Goal: Use online tool/utility: Use online tool/utility

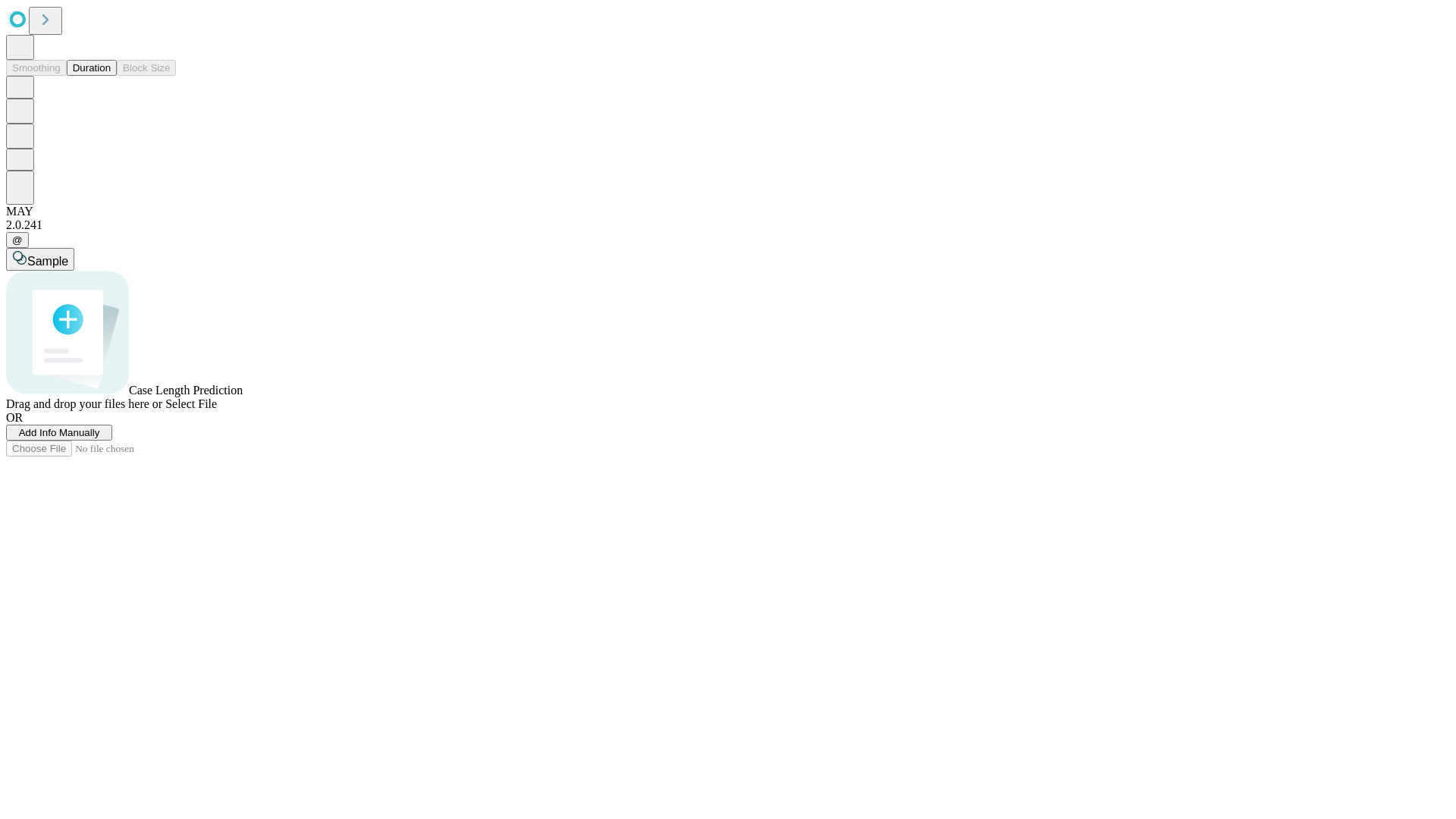
click at [110, 76] on button "Duration" at bounding box center [92, 68] width 50 height 16
click at [101, 438] on span "Add Info Manually" at bounding box center [60, 432] width 82 height 11
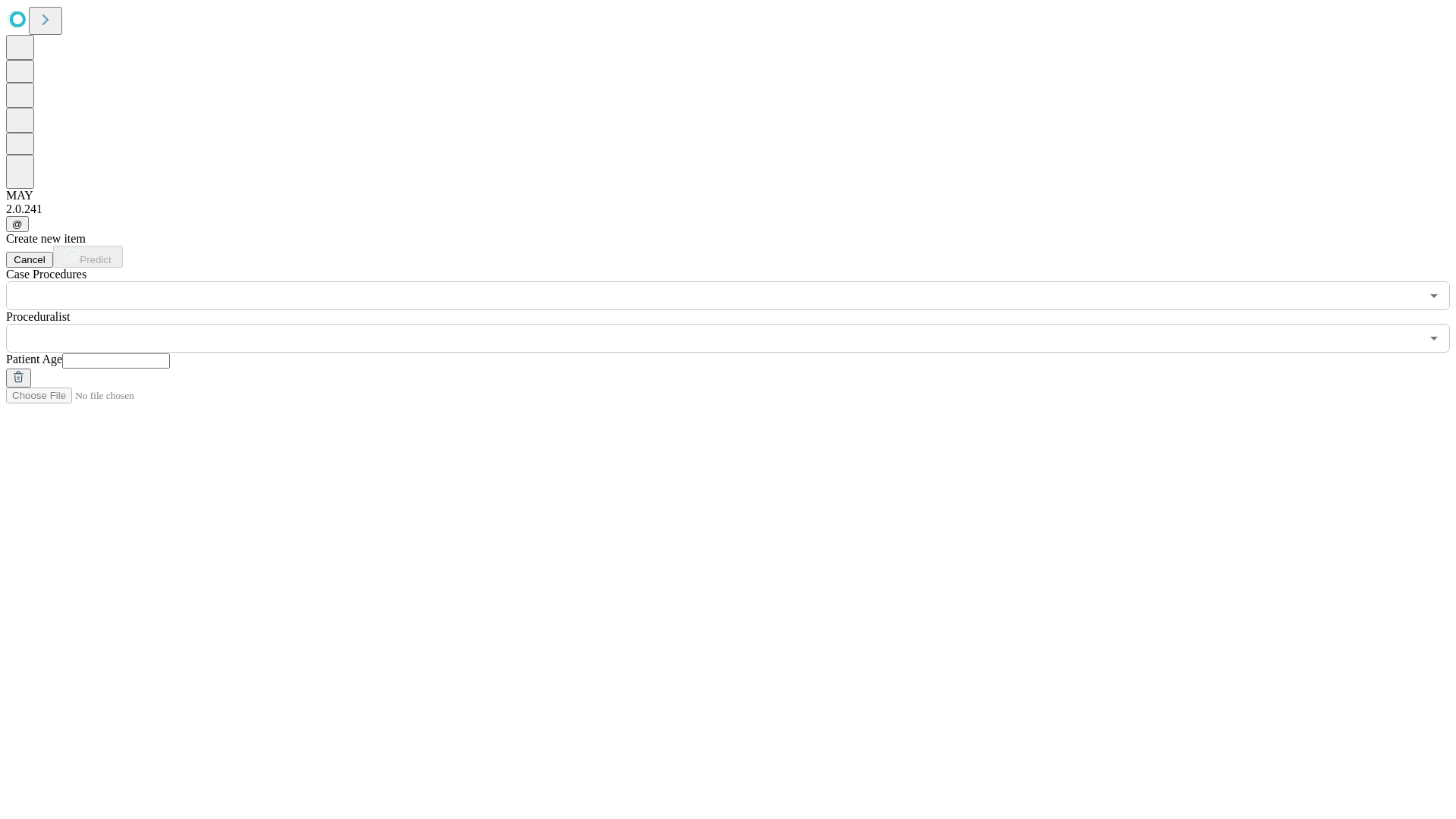
click at [170, 353] on input "text" at bounding box center [115, 360] width 107 height 15
type input "**"
click at [738, 323] on input "text" at bounding box center [713, 337] width 1414 height 29
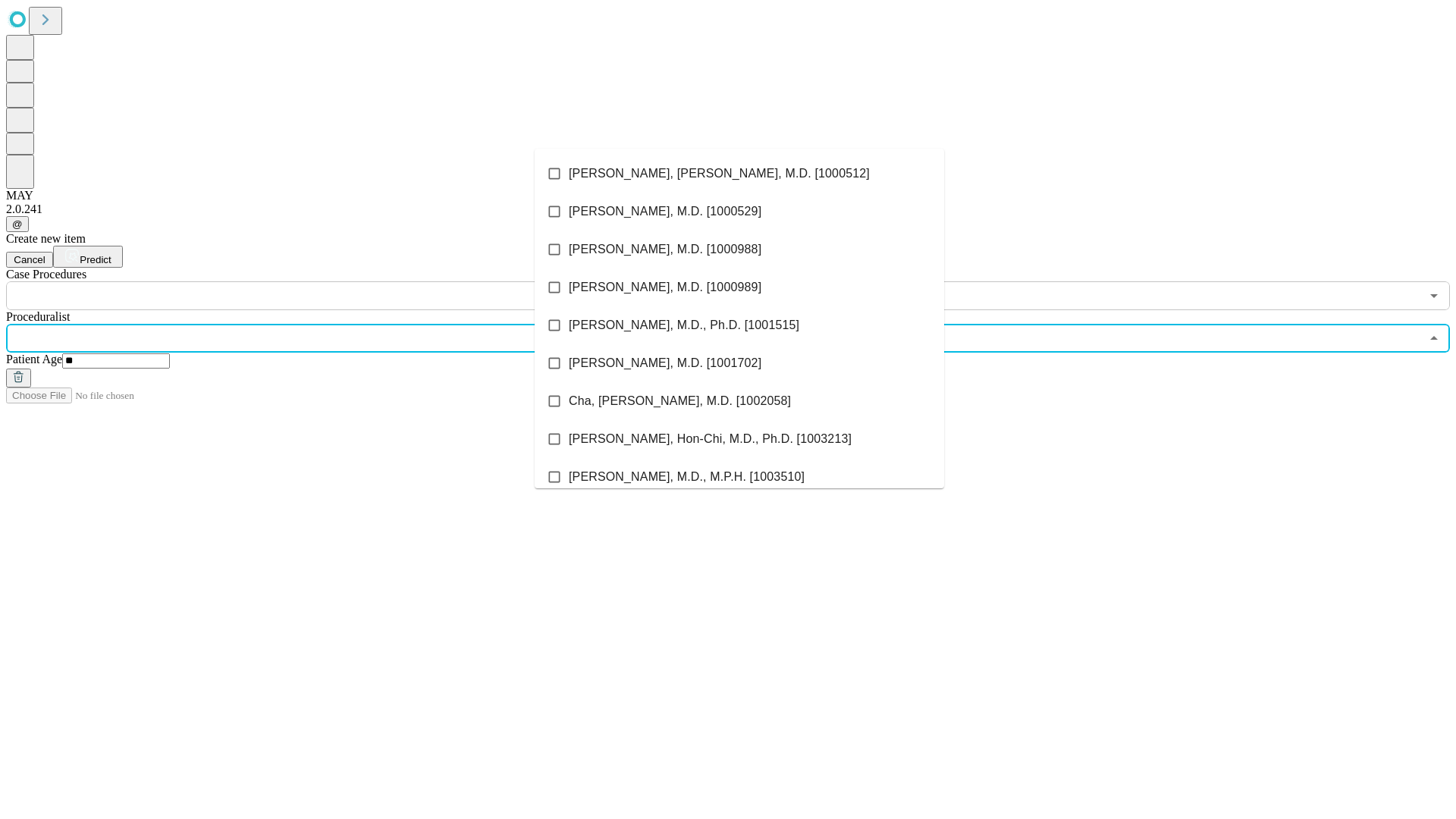
click at [739, 173] on li "[PERSON_NAME], [PERSON_NAME], M.D. [1000512]" at bounding box center [738, 173] width 409 height 38
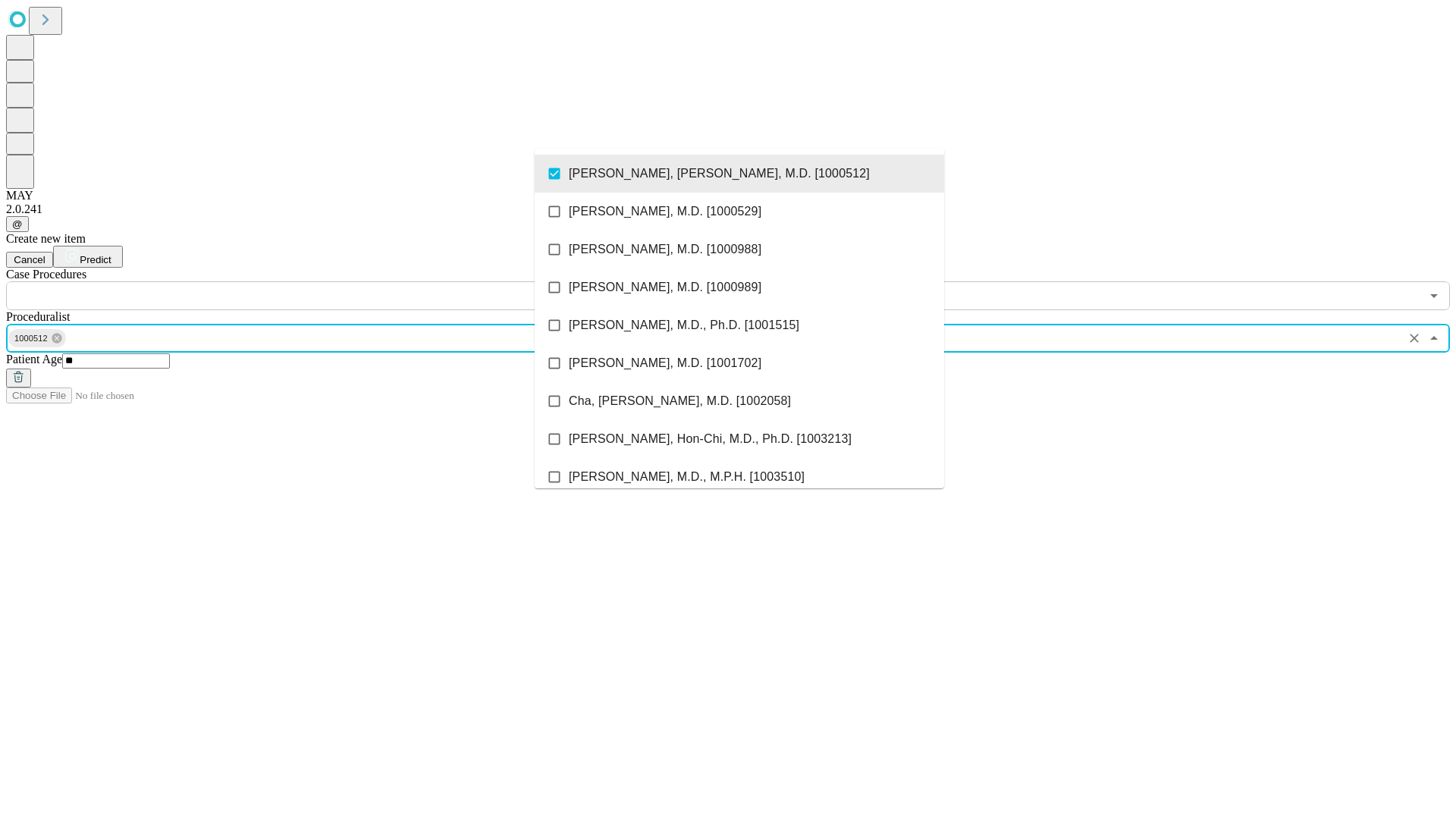
click at [318, 282] on input "text" at bounding box center [713, 296] width 1414 height 29
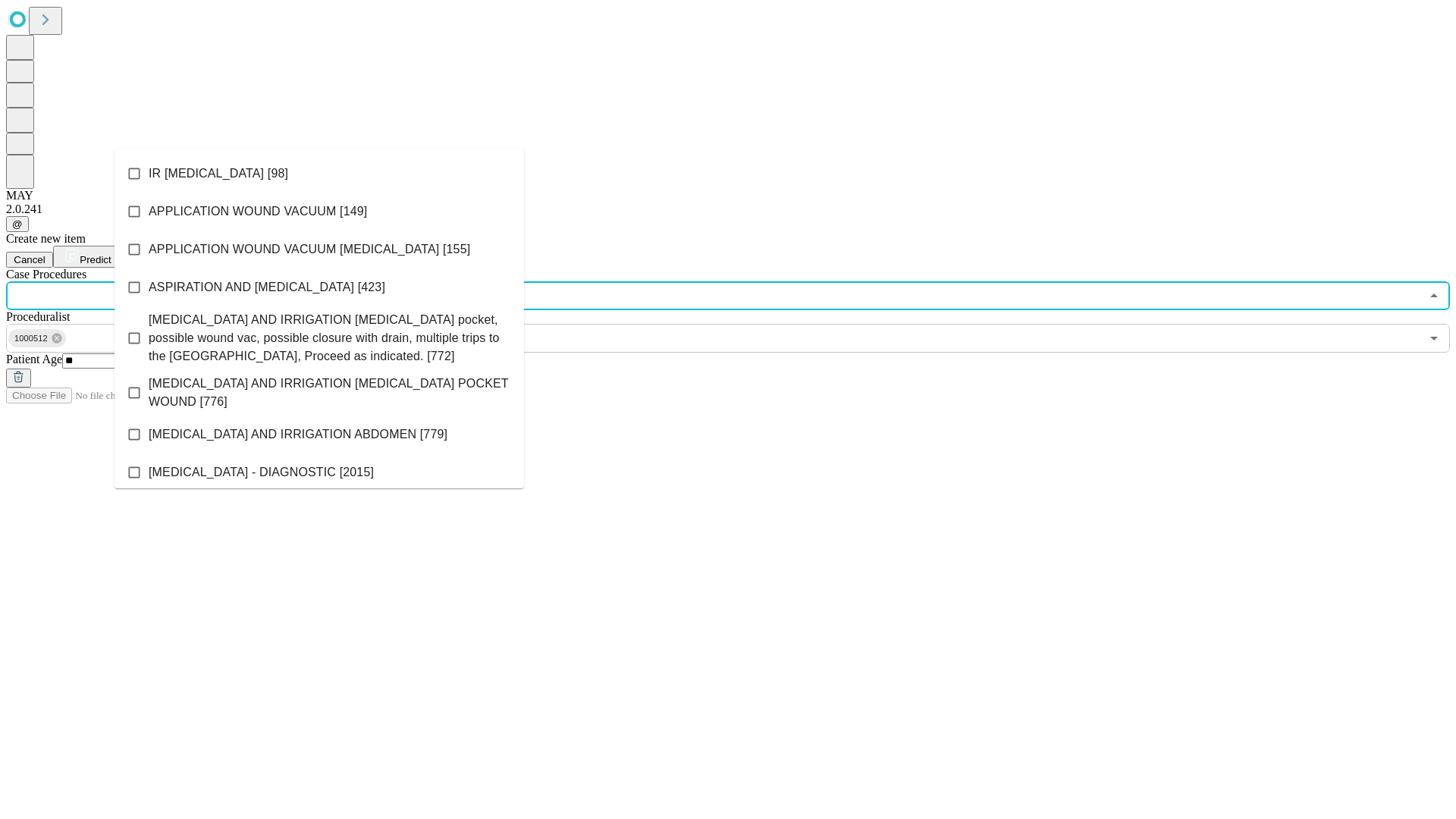
click at [319, 173] on li "IR [MEDICAL_DATA] [98]" at bounding box center [318, 173] width 409 height 38
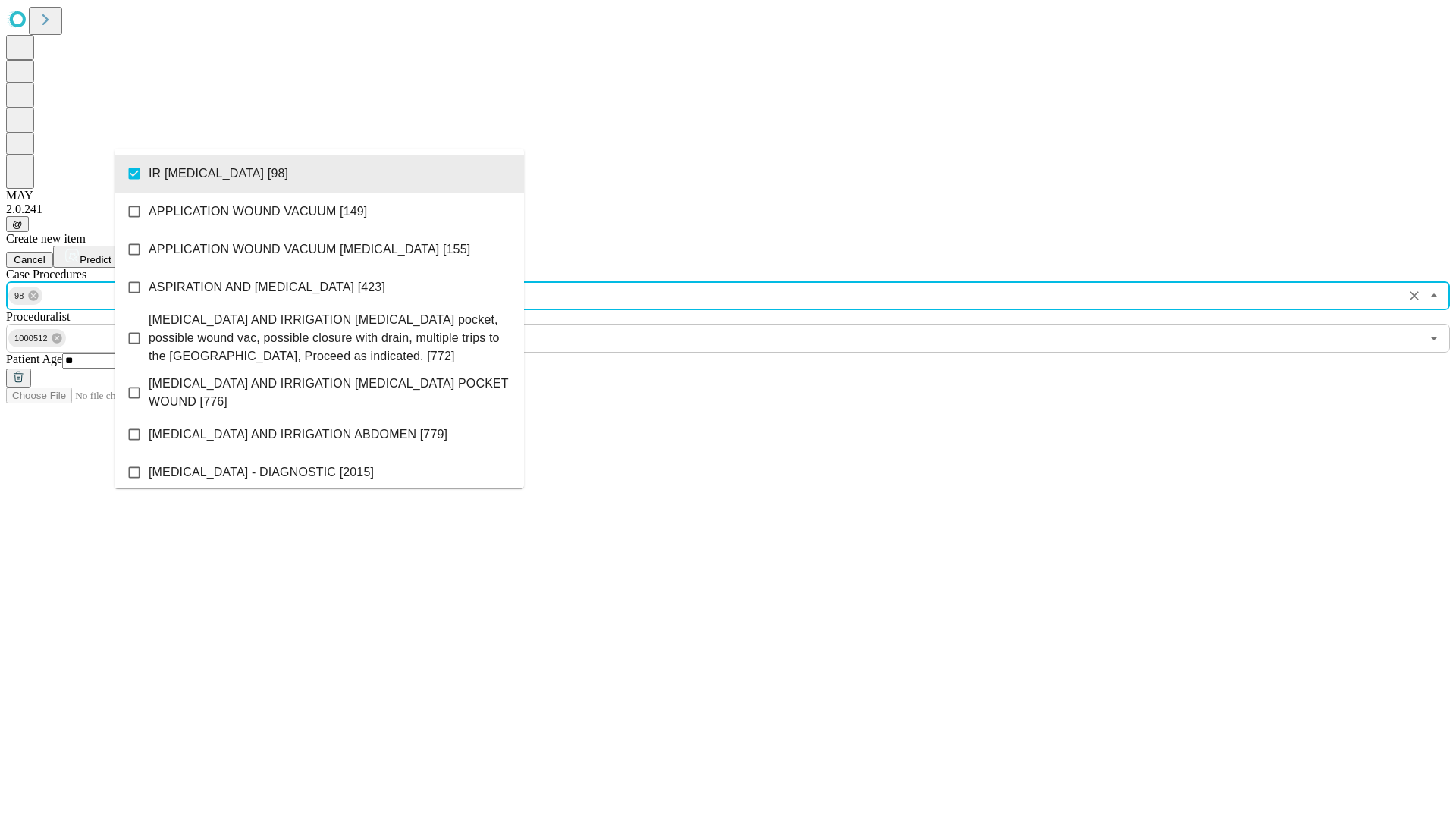
click at [110, 254] on span "Predict" at bounding box center [95, 259] width 31 height 11
